Goal: Information Seeking & Learning: Check status

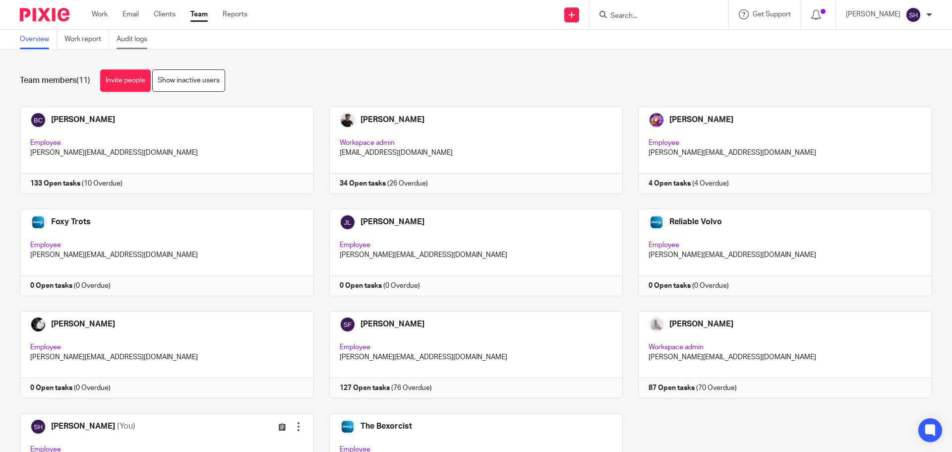
click at [134, 43] on link "Audit logs" at bounding box center [135, 39] width 38 height 19
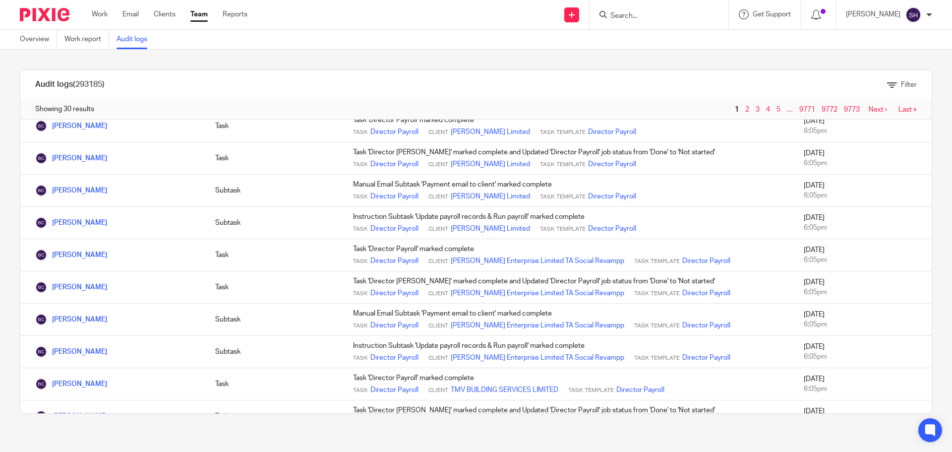
scroll to position [693, 0]
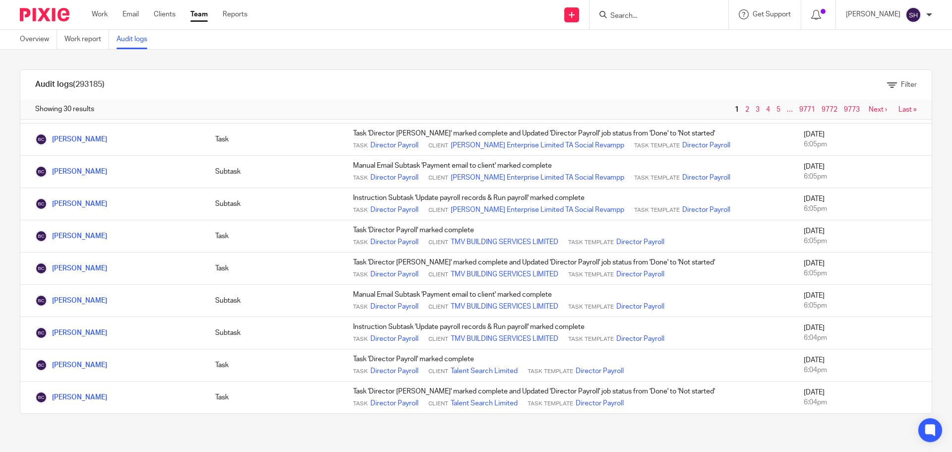
click at [868, 111] on link "Next ›" at bounding box center [877, 109] width 18 height 7
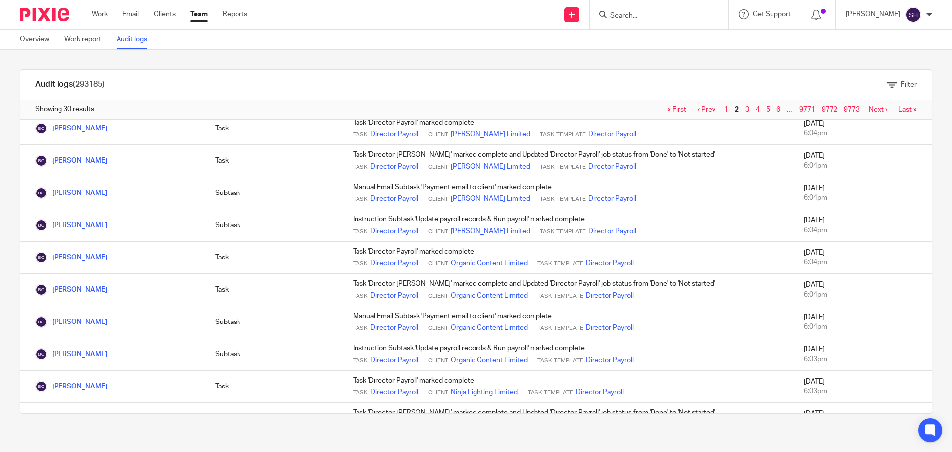
scroll to position [693, 0]
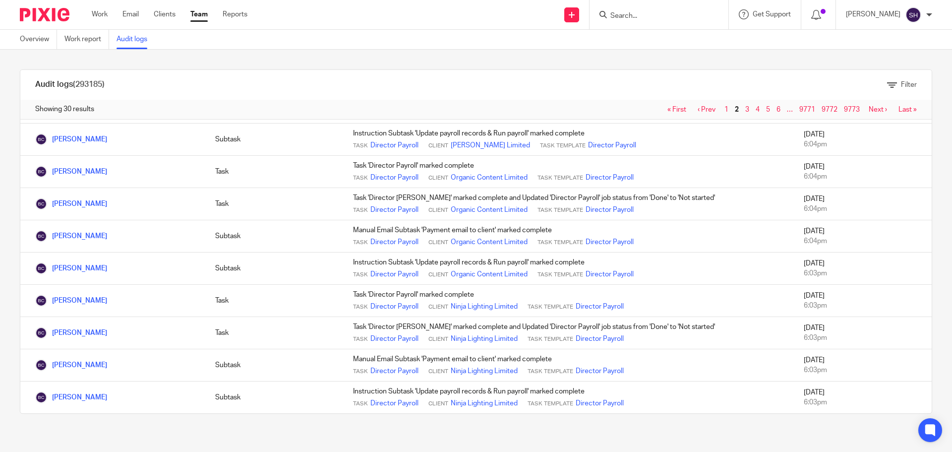
click at [868, 111] on link "Next ›" at bounding box center [877, 109] width 18 height 7
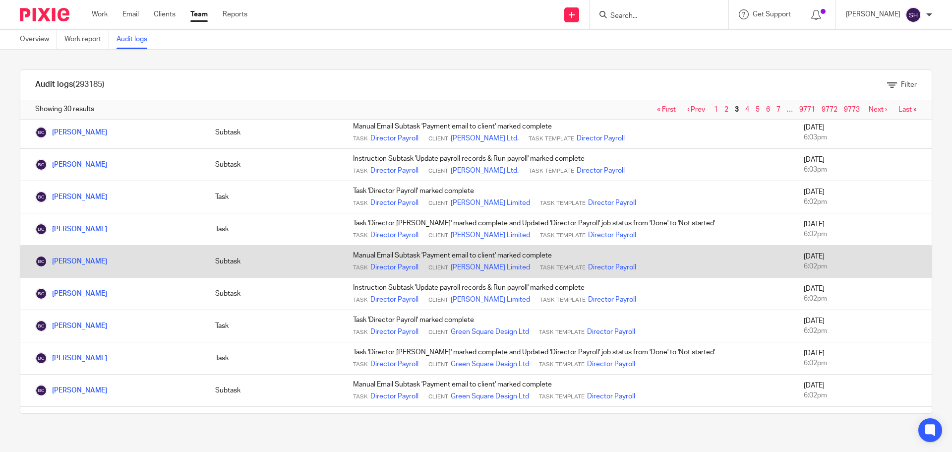
scroll to position [693, 0]
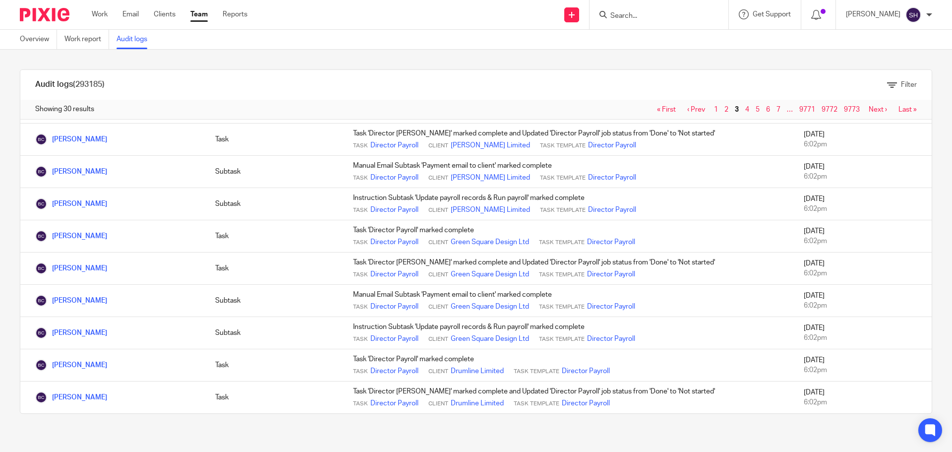
click at [868, 108] on link "Next ›" at bounding box center [877, 109] width 18 height 7
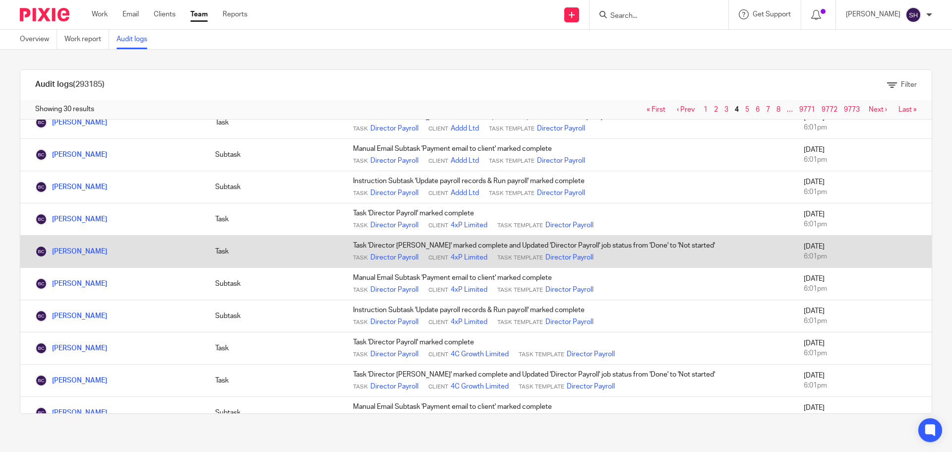
scroll to position [693, 0]
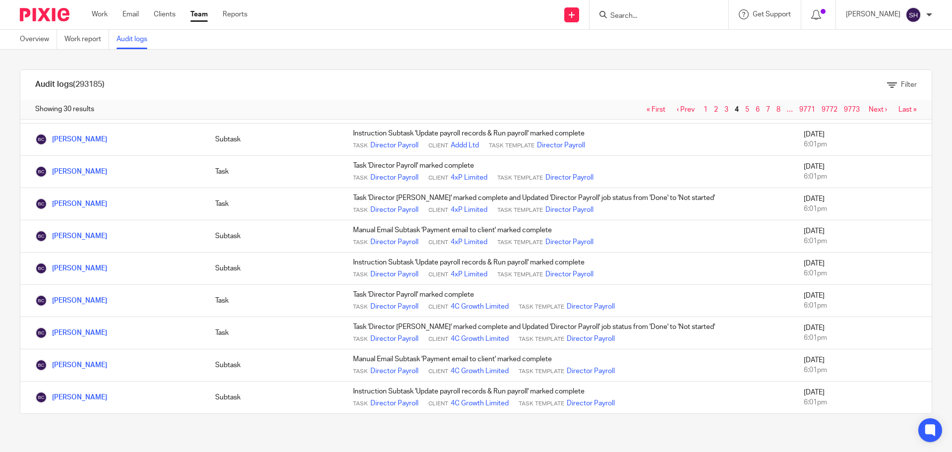
click at [868, 113] on link "Next ›" at bounding box center [877, 109] width 18 height 7
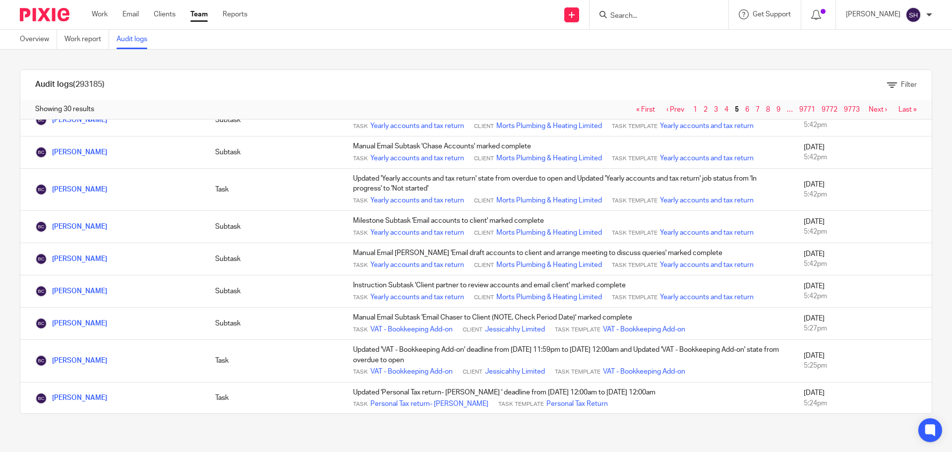
scroll to position [149, 0]
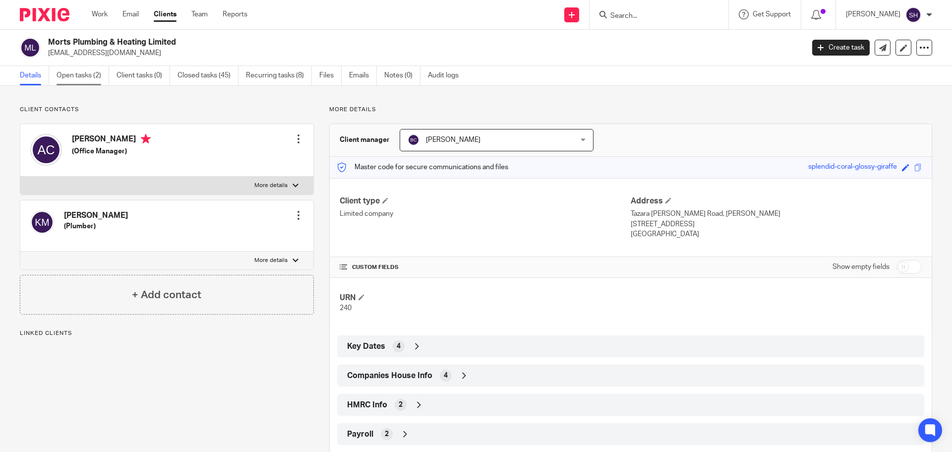
click at [89, 77] on link "Open tasks (2)" at bounding box center [83, 75] width 53 height 19
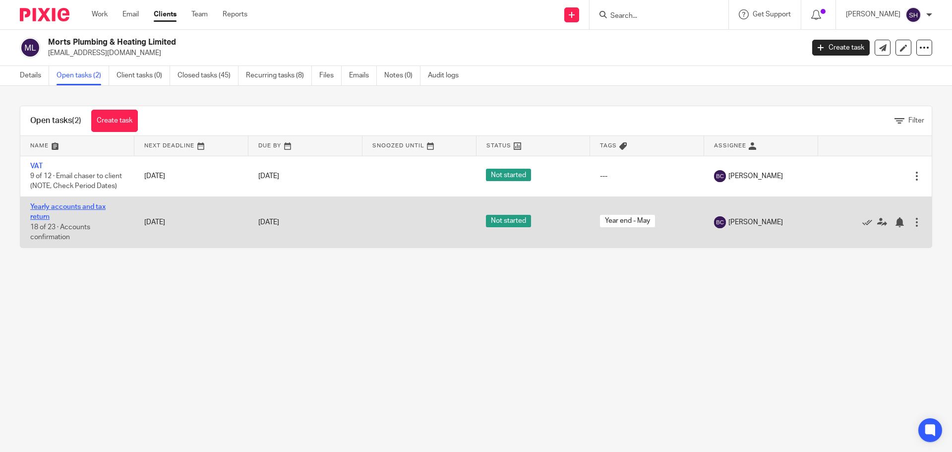
click at [87, 219] on link "Yearly accounts and tax return" at bounding box center [67, 211] width 75 height 17
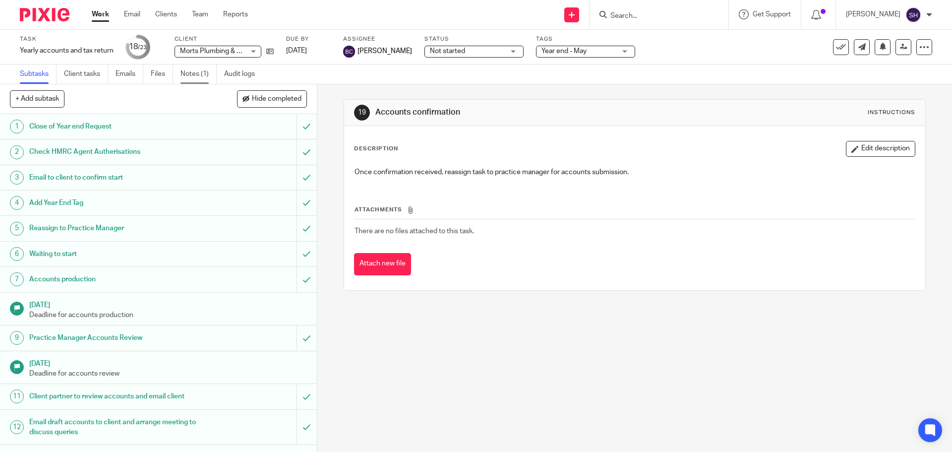
click at [194, 73] on link "Notes (1)" at bounding box center [198, 73] width 36 height 19
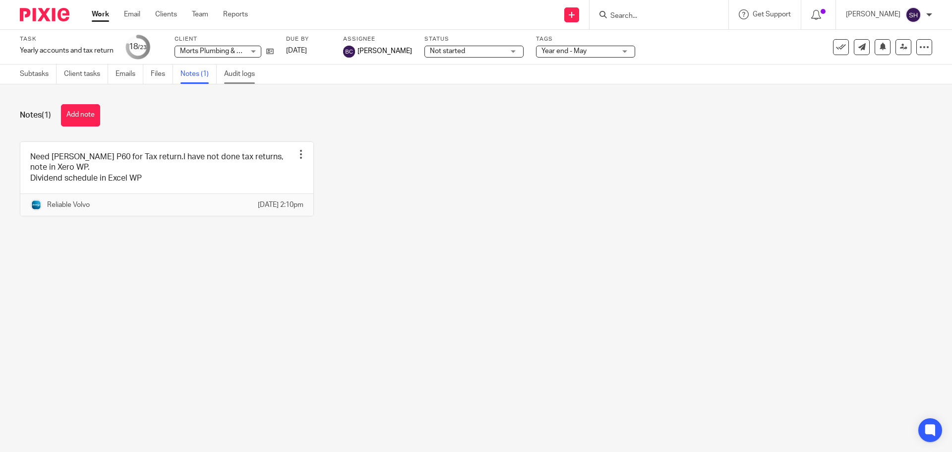
click at [241, 79] on link "Audit logs" at bounding box center [243, 73] width 38 height 19
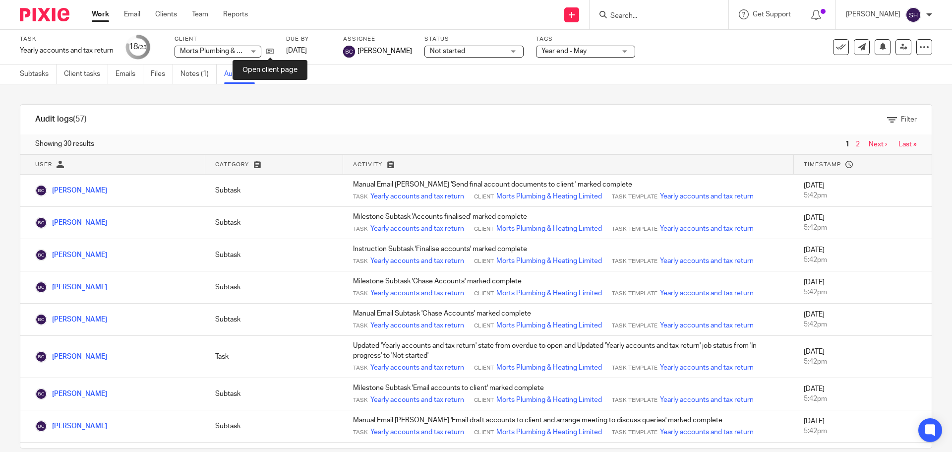
click at [274, 49] on icon at bounding box center [269, 51] width 7 height 7
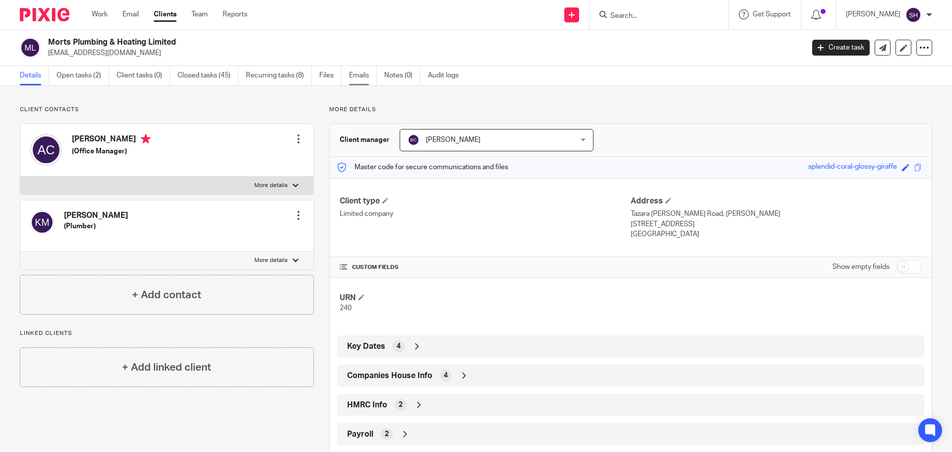
click at [354, 73] on link "Emails" at bounding box center [363, 75] width 28 height 19
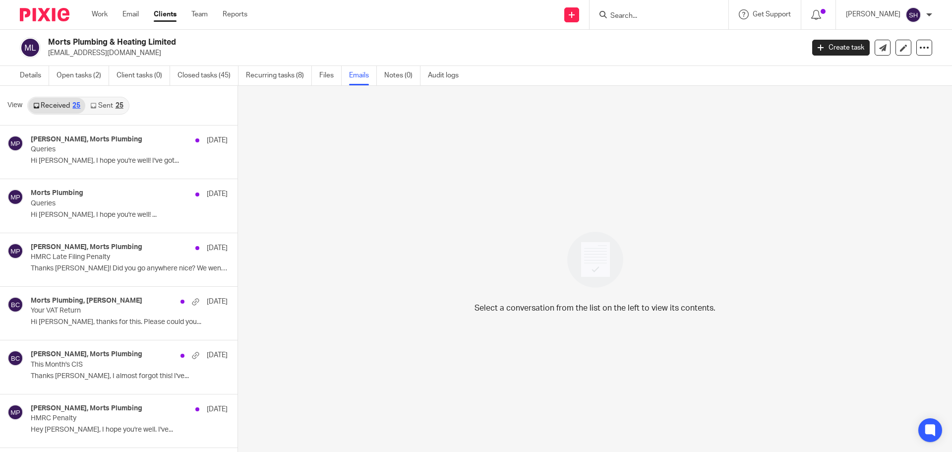
click at [108, 101] on link "Sent 25" at bounding box center [106, 106] width 43 height 16
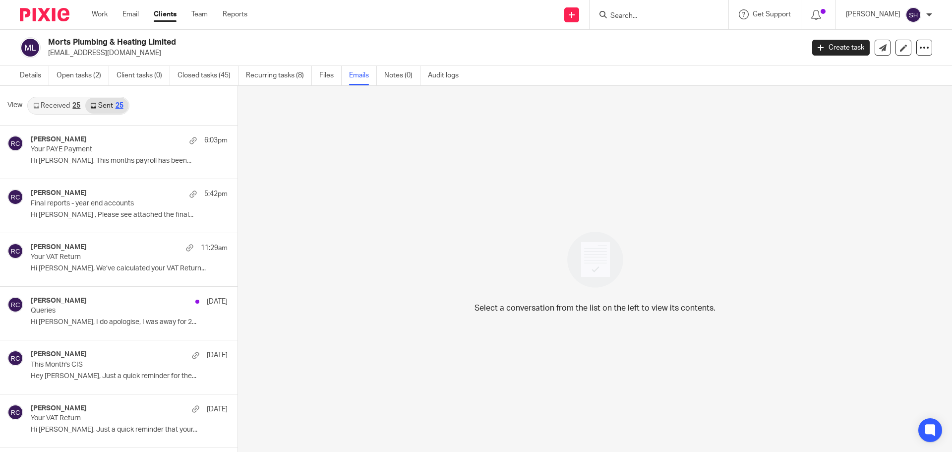
scroll to position [1, 0]
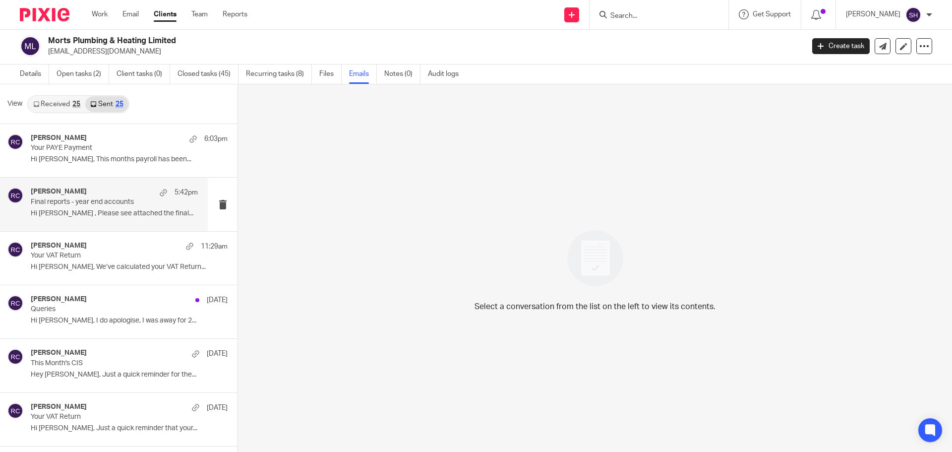
click at [96, 221] on div "[PERSON_NAME] 5:42pm Final reports - year end accounts Hi [PERSON_NAME] , Pleas…" at bounding box center [114, 203] width 167 height 33
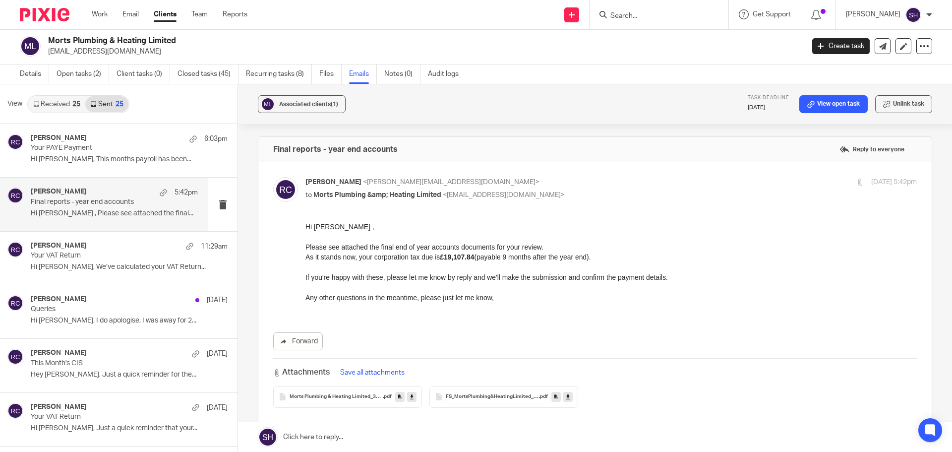
scroll to position [0, 0]
click at [66, 103] on link "Received 25" at bounding box center [56, 104] width 57 height 16
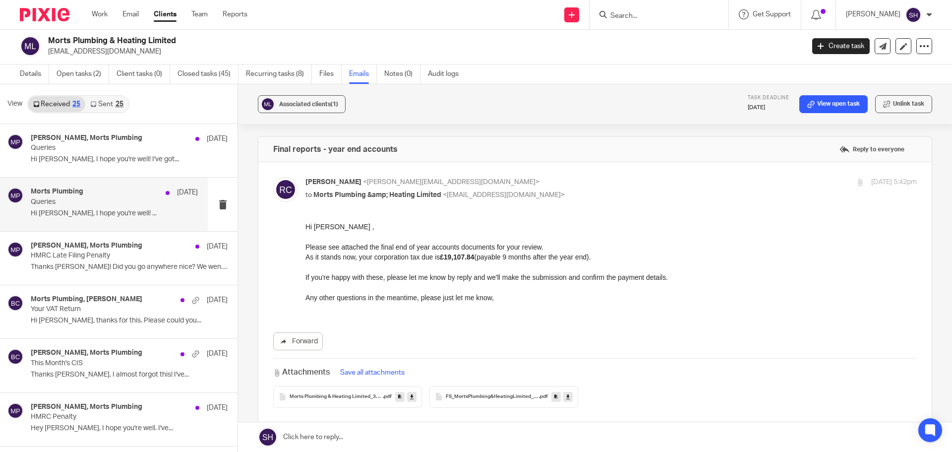
click at [99, 223] on div "Morts Plumbing [DATE] Queries Hi [PERSON_NAME], I hope you're well! ..." at bounding box center [104, 203] width 208 height 53
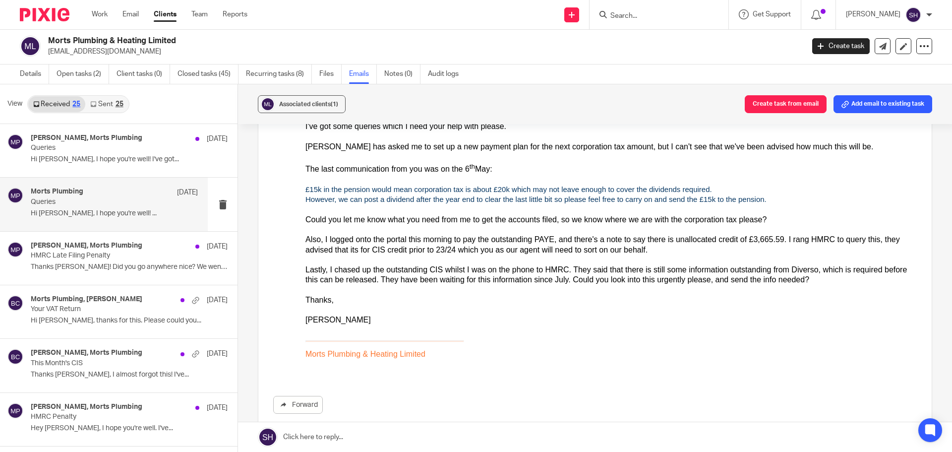
click at [106, 101] on link "Sent 25" at bounding box center [106, 104] width 43 height 16
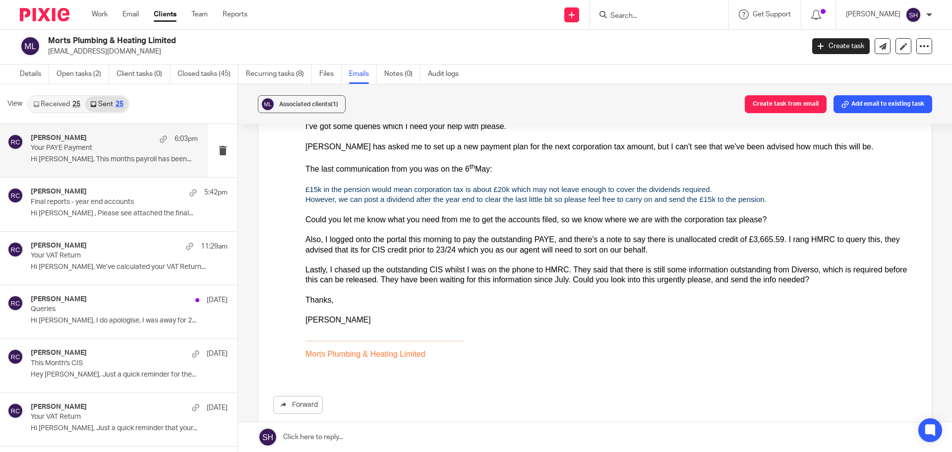
click at [100, 170] on div "[PERSON_NAME] 6:03pm Your PAYE Payment Hi [PERSON_NAME], This months payroll ha…" at bounding box center [104, 150] width 208 height 53
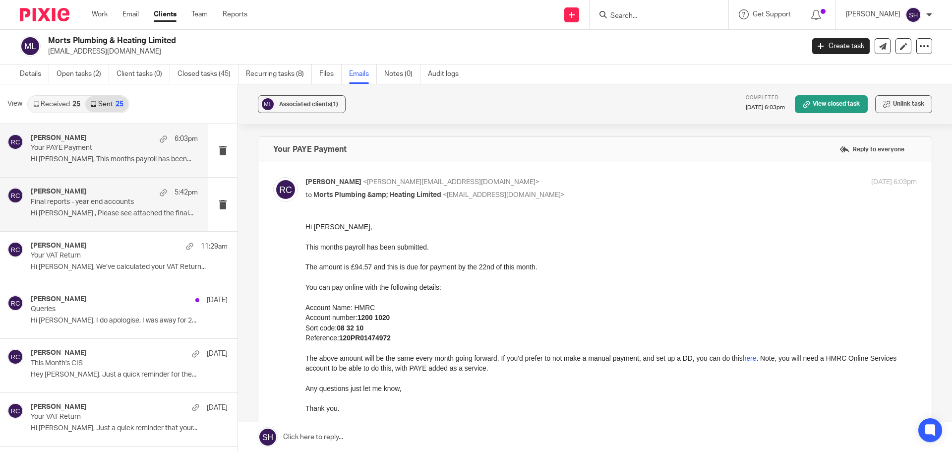
click at [100, 227] on div "[PERSON_NAME] 5:42pm Final reports - year end accounts Hi [PERSON_NAME] , Pleas…" at bounding box center [104, 203] width 208 height 53
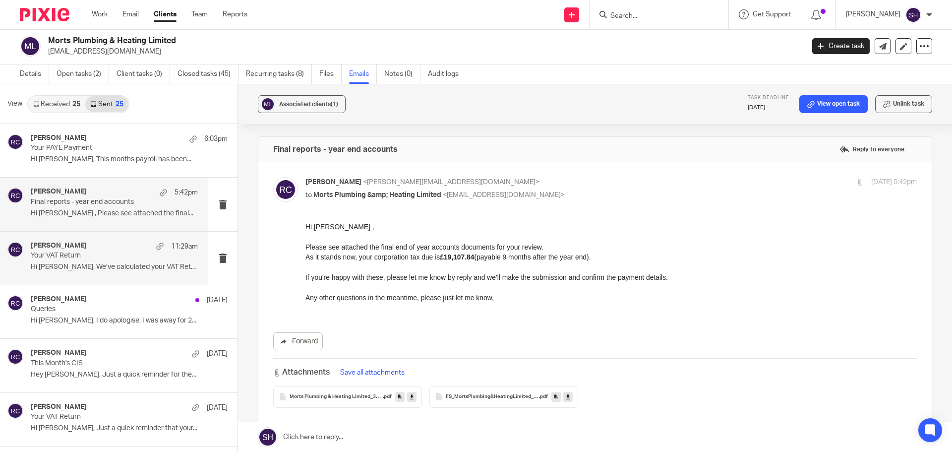
click at [101, 277] on div "[PERSON_NAME] 11:29am Your VAT Return Hi [PERSON_NAME], We’ve calculated your V…" at bounding box center [104, 257] width 208 height 53
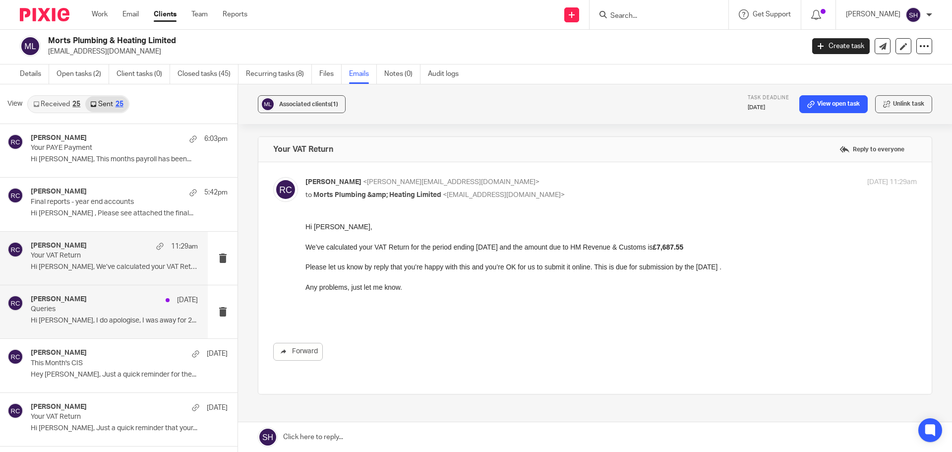
click at [95, 331] on div "[PERSON_NAME] [DATE] Queries Hi [PERSON_NAME], I do apologise, I was away for 2…" at bounding box center [104, 311] width 208 height 53
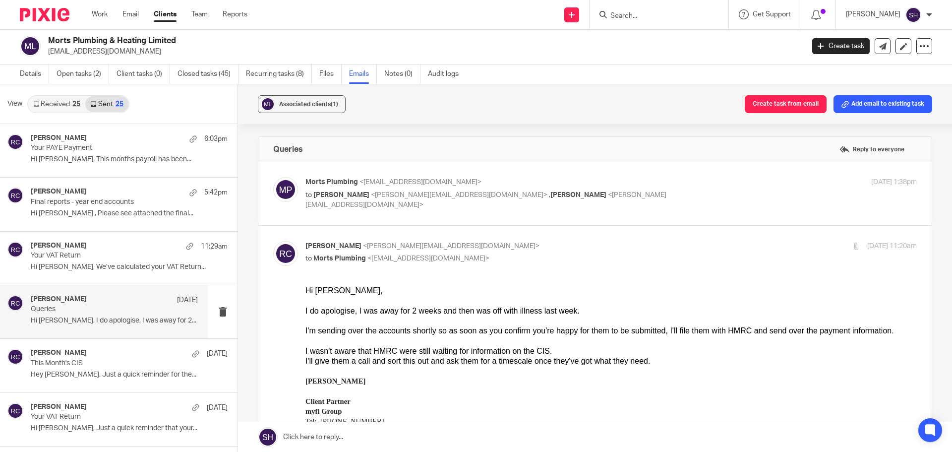
click at [436, 212] on label at bounding box center [594, 193] width 673 height 63
click at [273, 177] on input "checkbox" at bounding box center [273, 176] width 0 height 0
checkbox input "true"
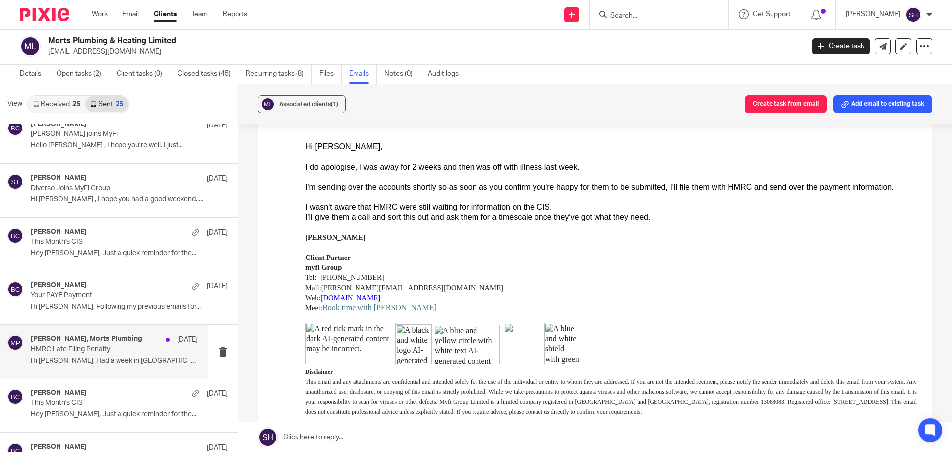
scroll to position [446, 0]
